Goal: Download file/media

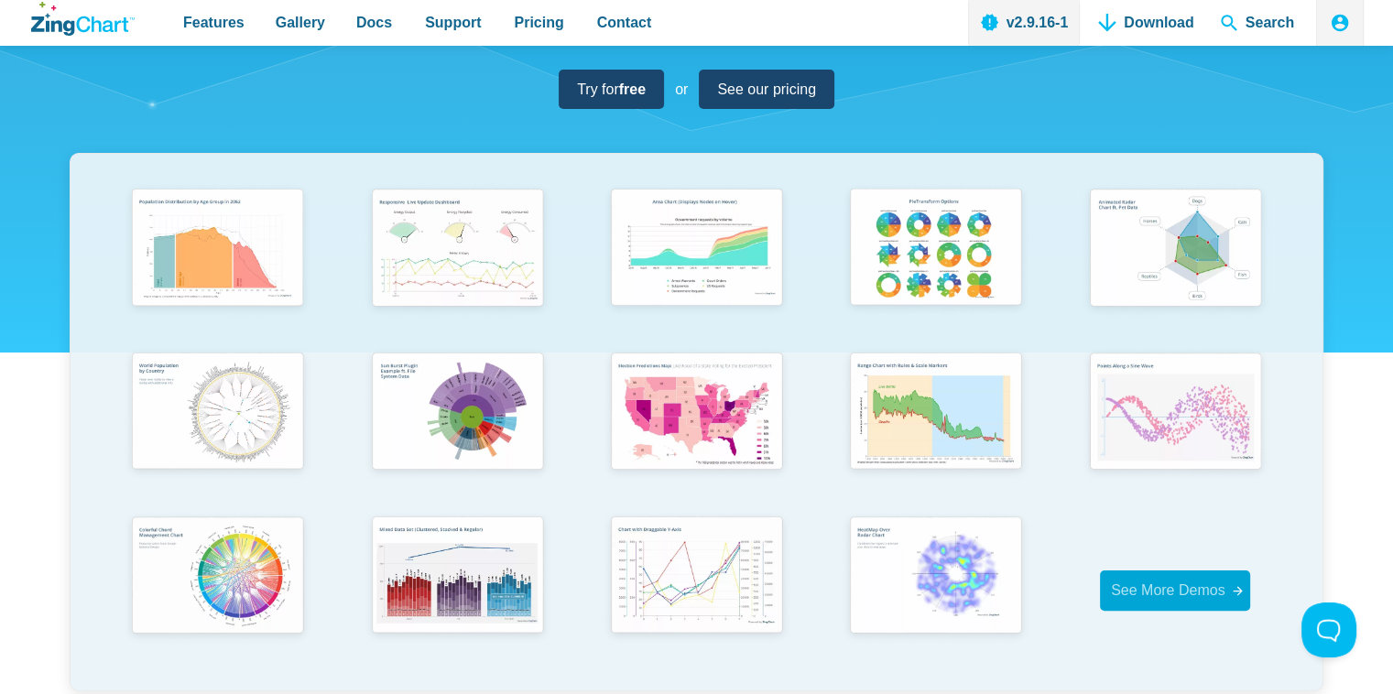
click at [1110, 602] on span "See More Demos" at bounding box center [1168, 590] width 114 height 25
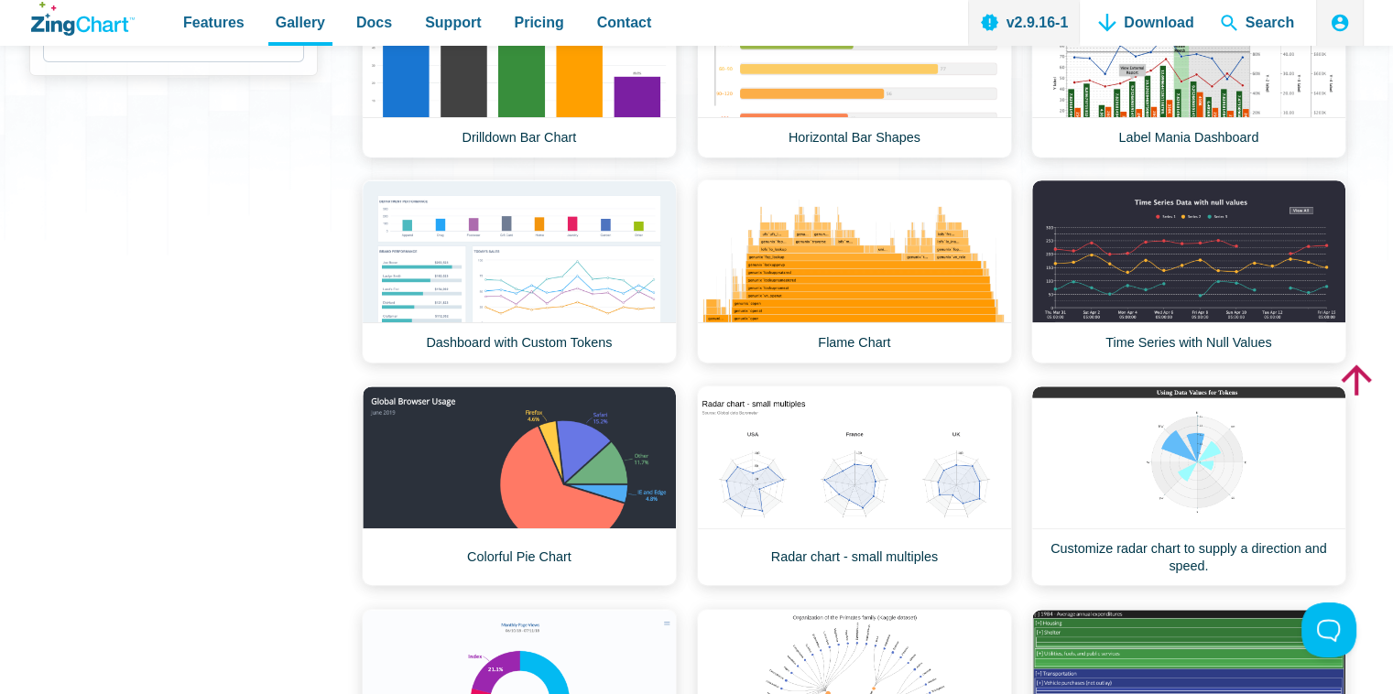
scroll to position [275, 0]
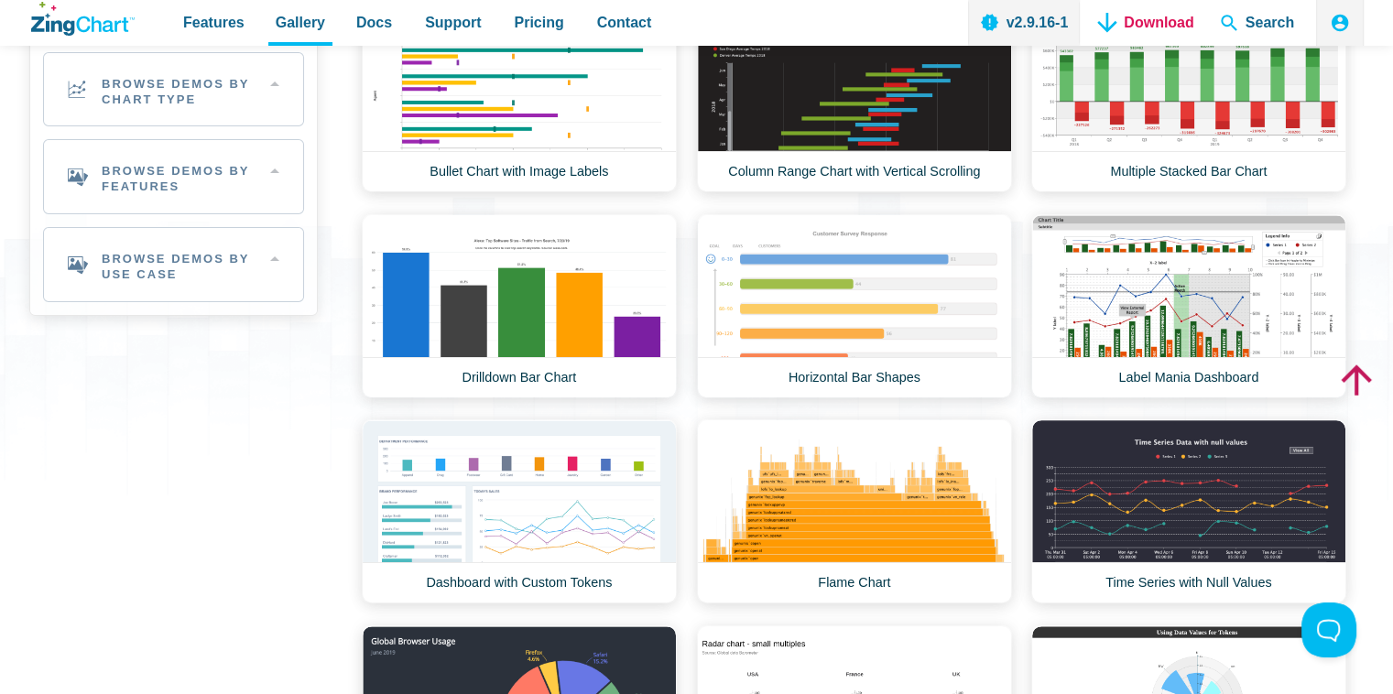
click at [1179, 29] on link "Download" at bounding box center [1145, 23] width 110 height 46
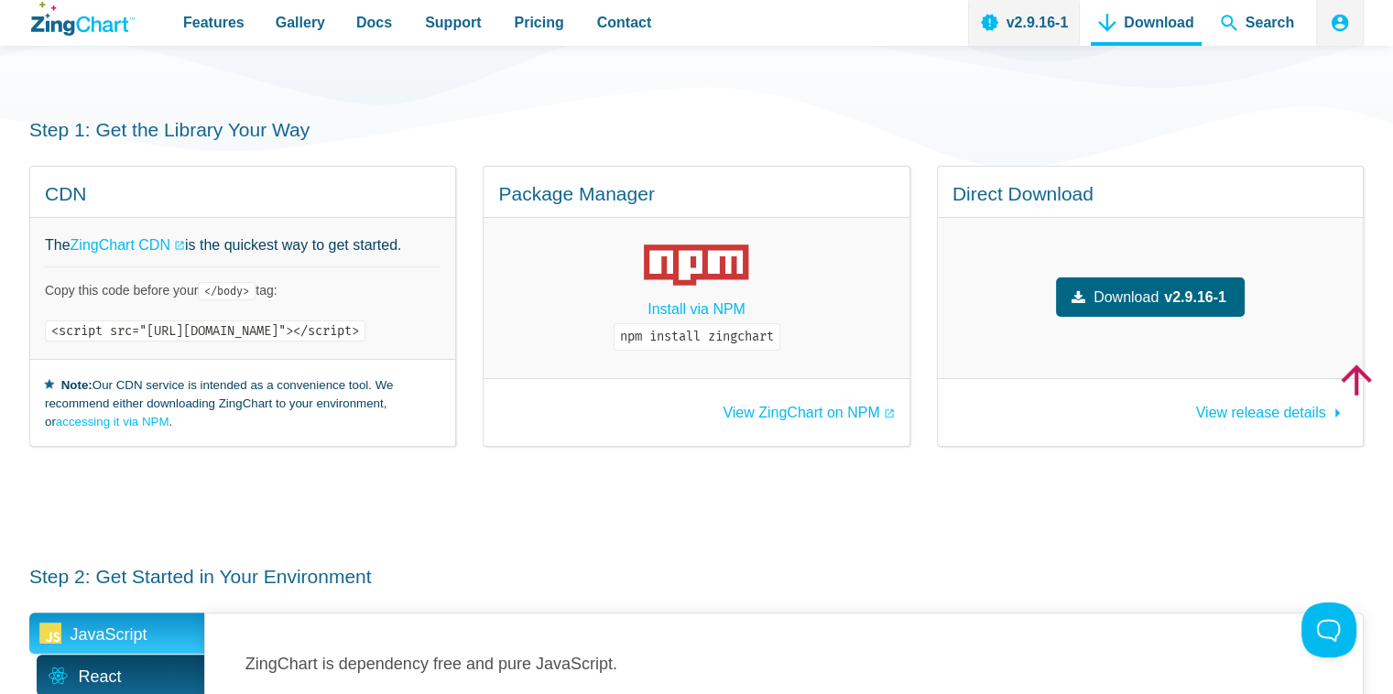
click at [1124, 292] on span "Download" at bounding box center [1125, 297] width 65 height 25
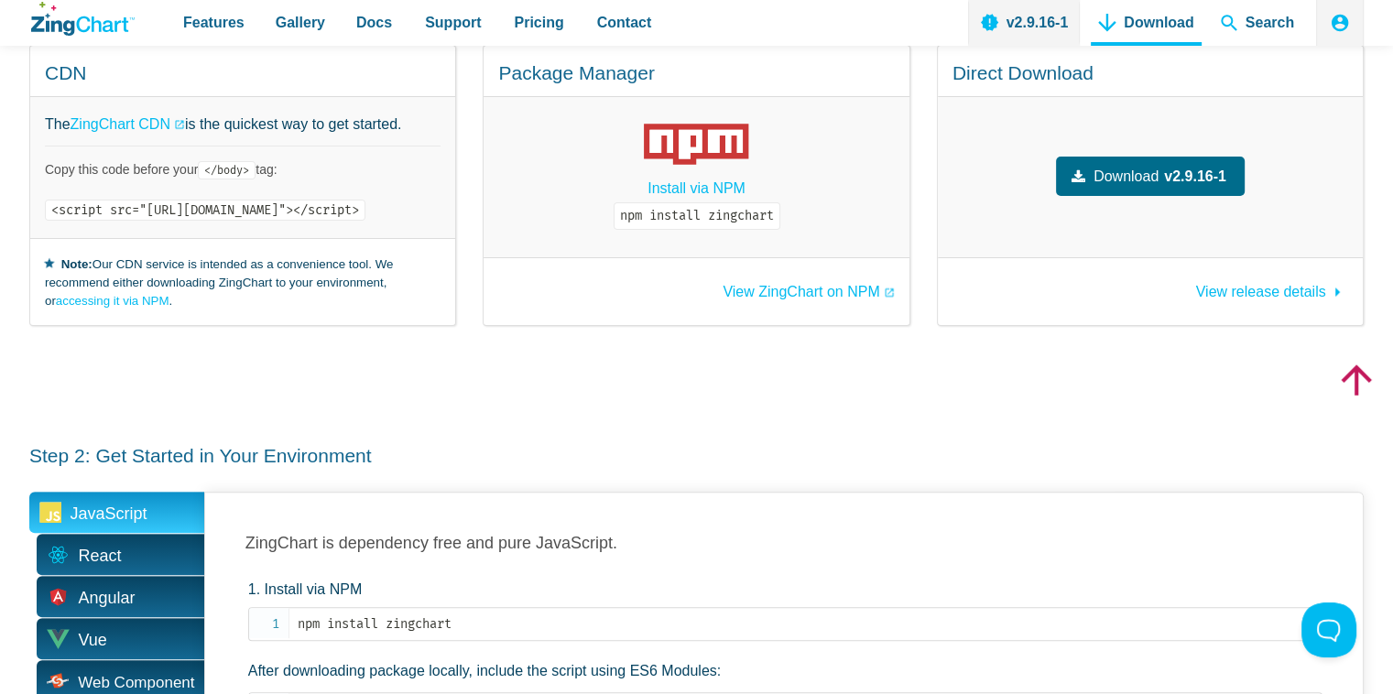
scroll to position [641, 0]
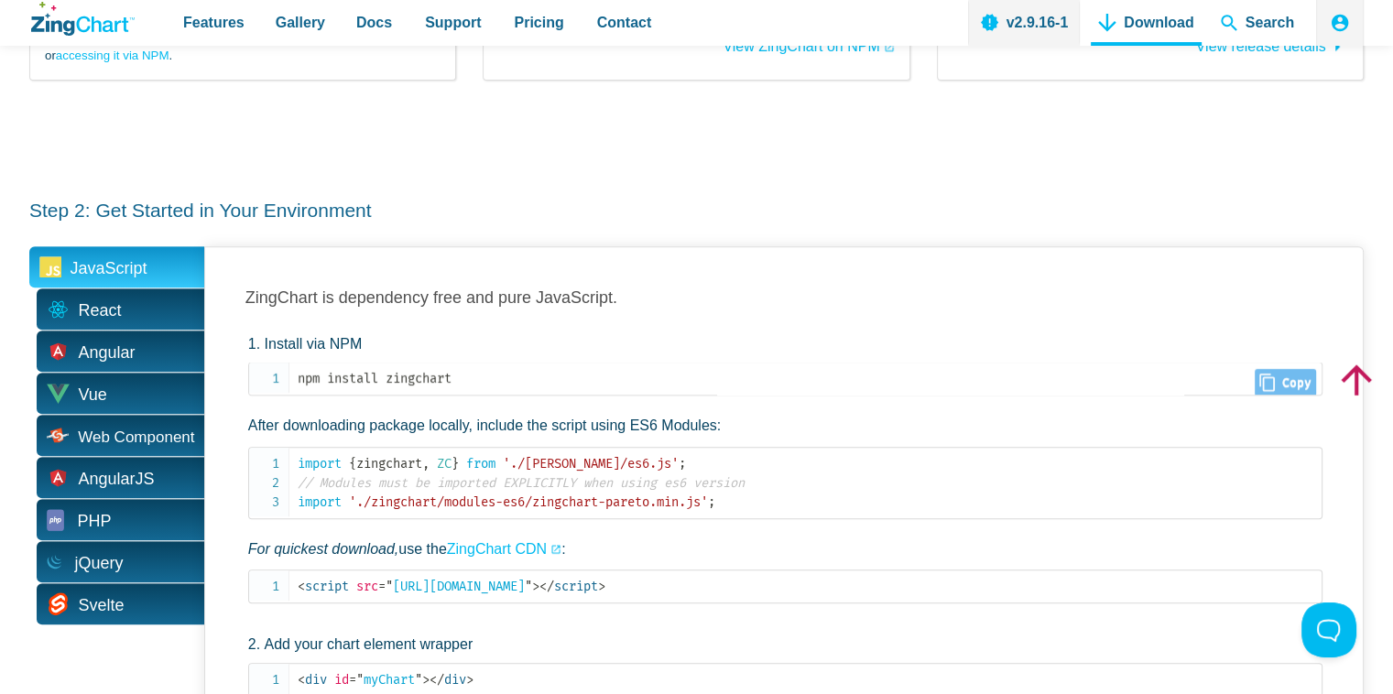
click at [1260, 374] on icon "App Content" at bounding box center [1267, 383] width 16 height 18
type input "npm install zingchart"
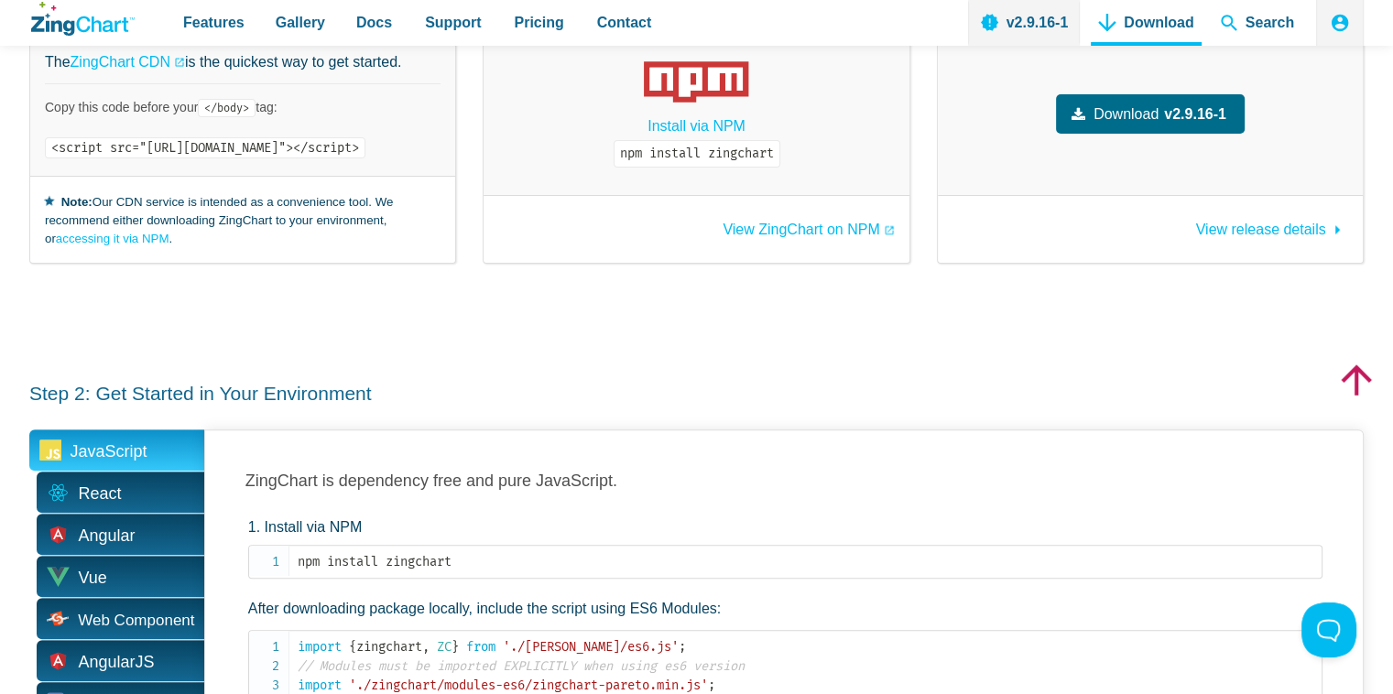
scroll to position [183, 0]
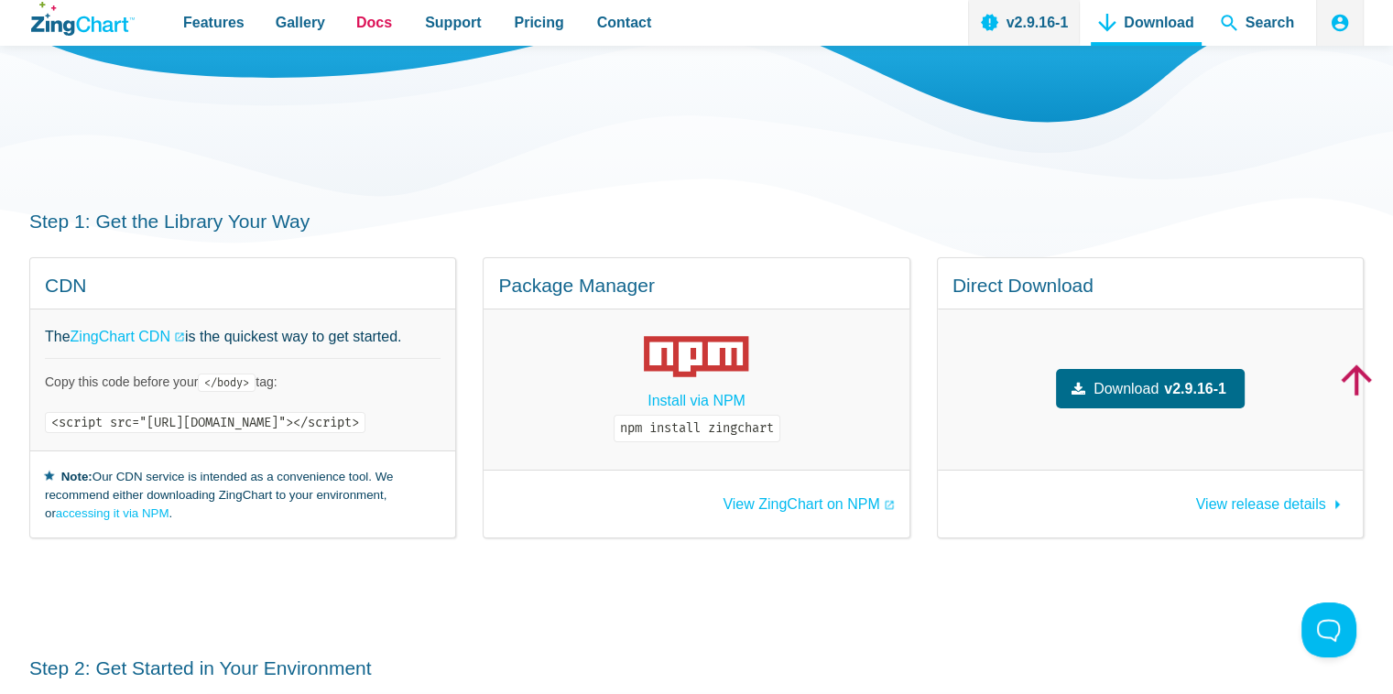
click at [352, 7] on link "Docs" at bounding box center [374, 23] width 50 height 46
